Goal: Task Accomplishment & Management: Manage account settings

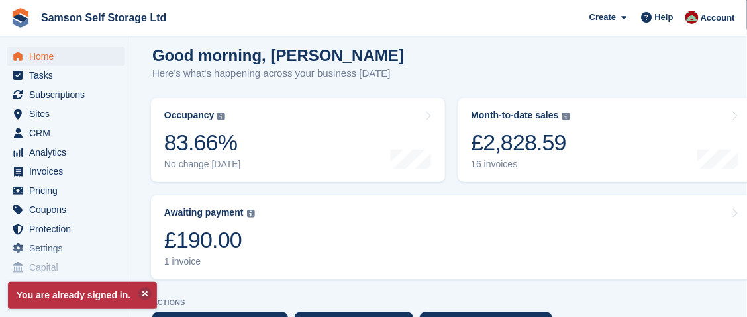
scroll to position [264, 0]
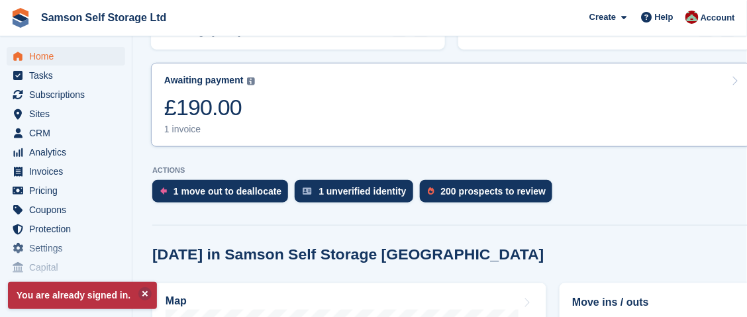
click at [223, 114] on div "£190.00" at bounding box center [209, 107] width 91 height 27
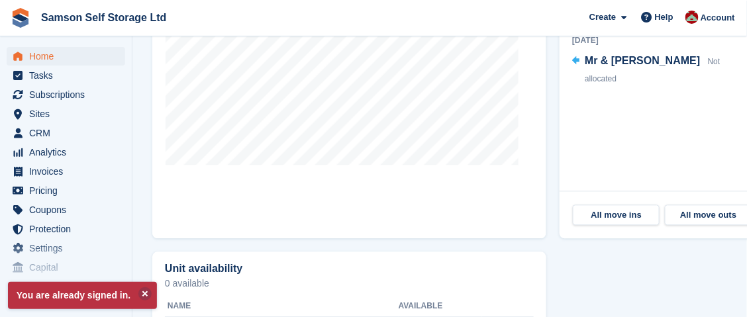
scroll to position [662, 0]
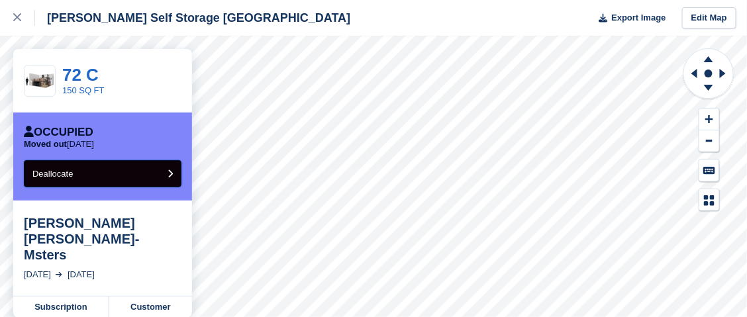
click at [39, 173] on span "Deallocate" at bounding box center [52, 174] width 40 height 10
